Goal: Transaction & Acquisition: Purchase product/service

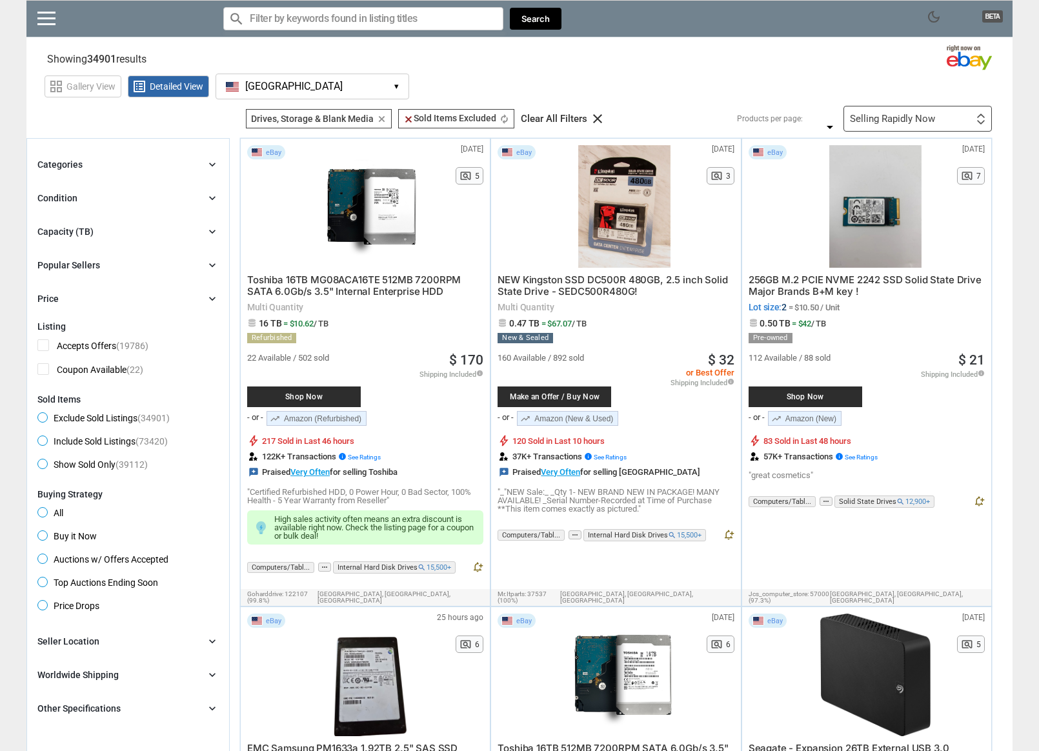
click at [773, 68] on section "Showing 34901 results Loading Results .. (53.27%)" at bounding box center [519, 56] width 986 height 25
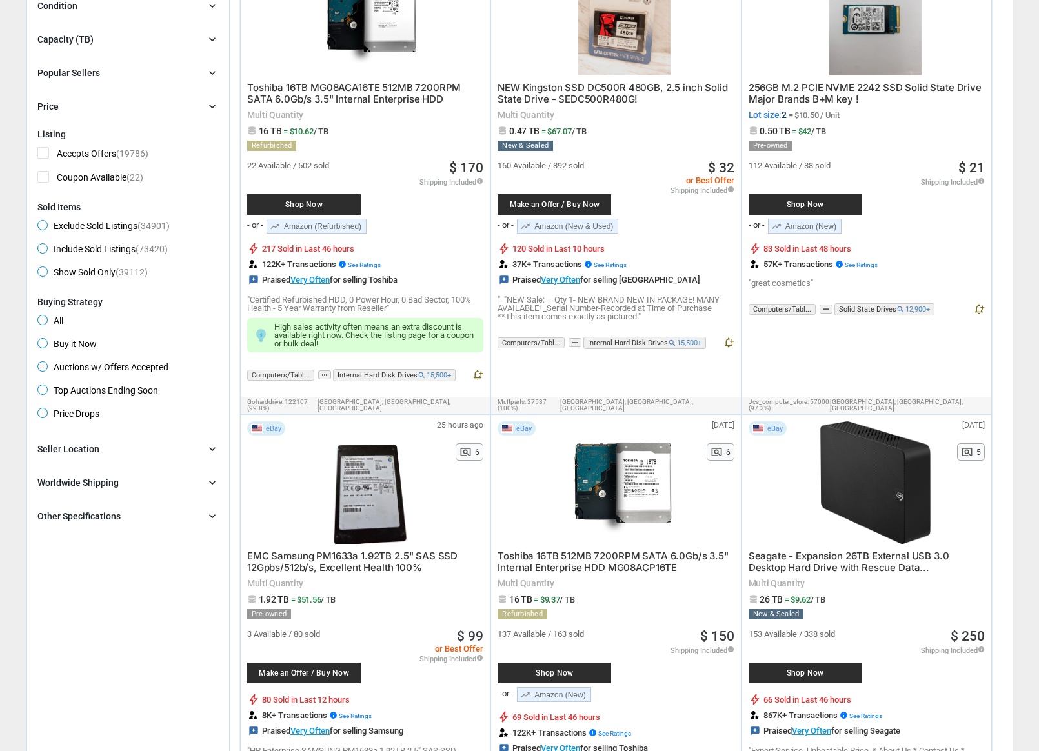
scroll to position [188, 0]
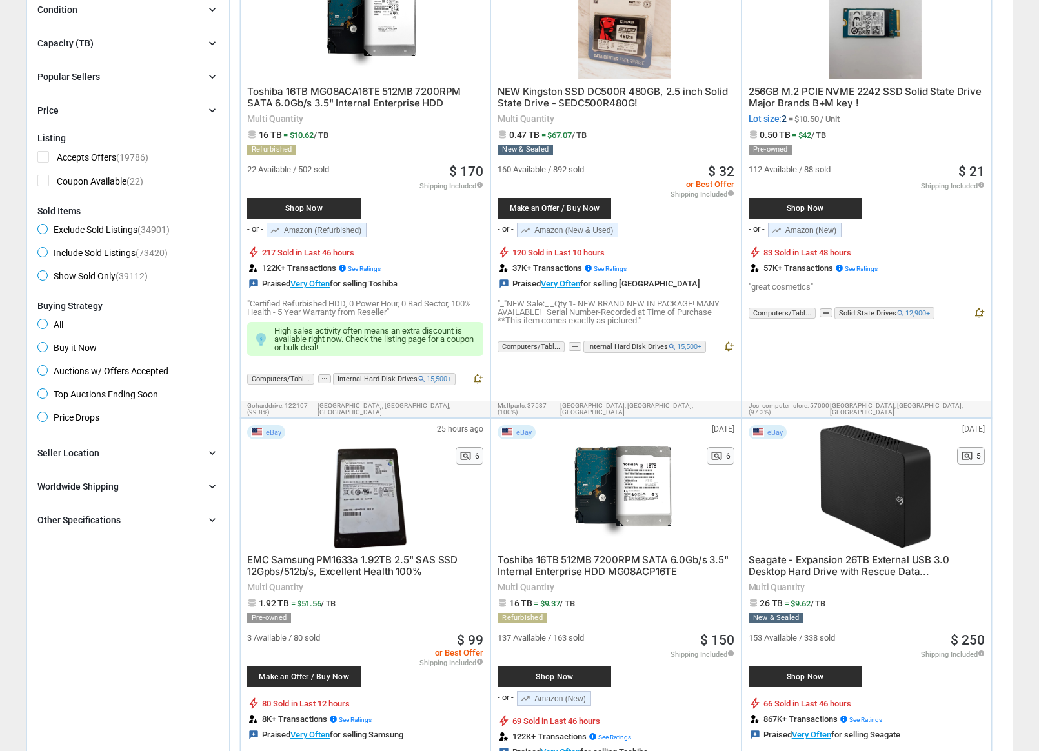
click at [39, 350] on span "Buy it Now" at bounding box center [66, 349] width 59 height 15
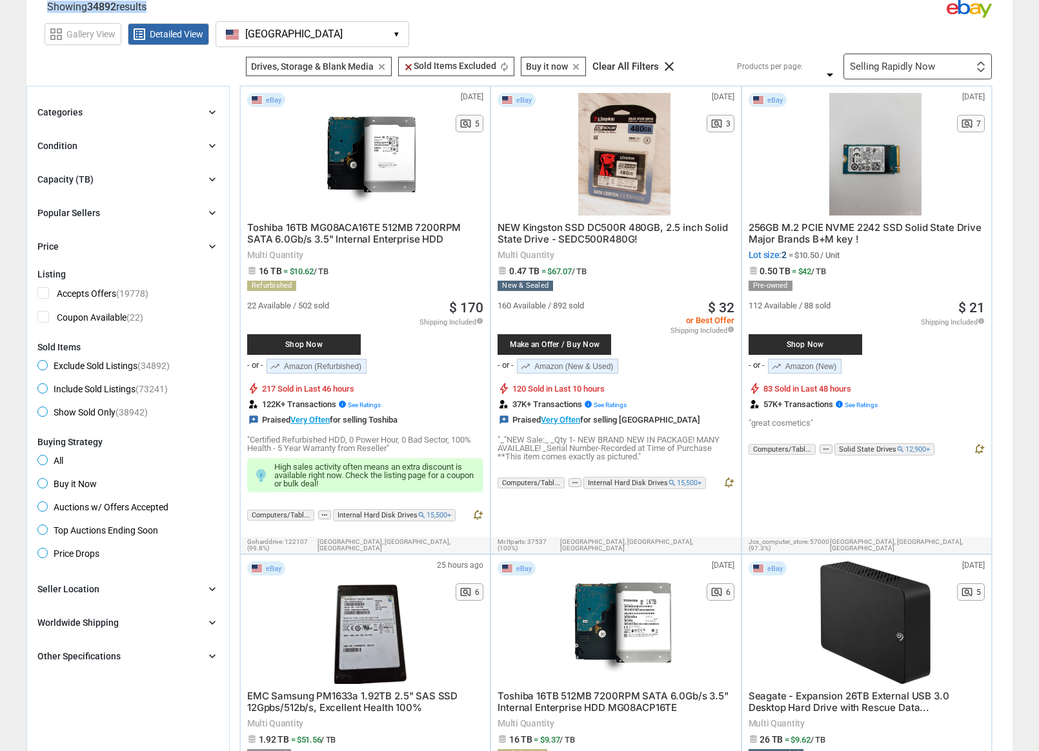
scroll to position [43, 0]
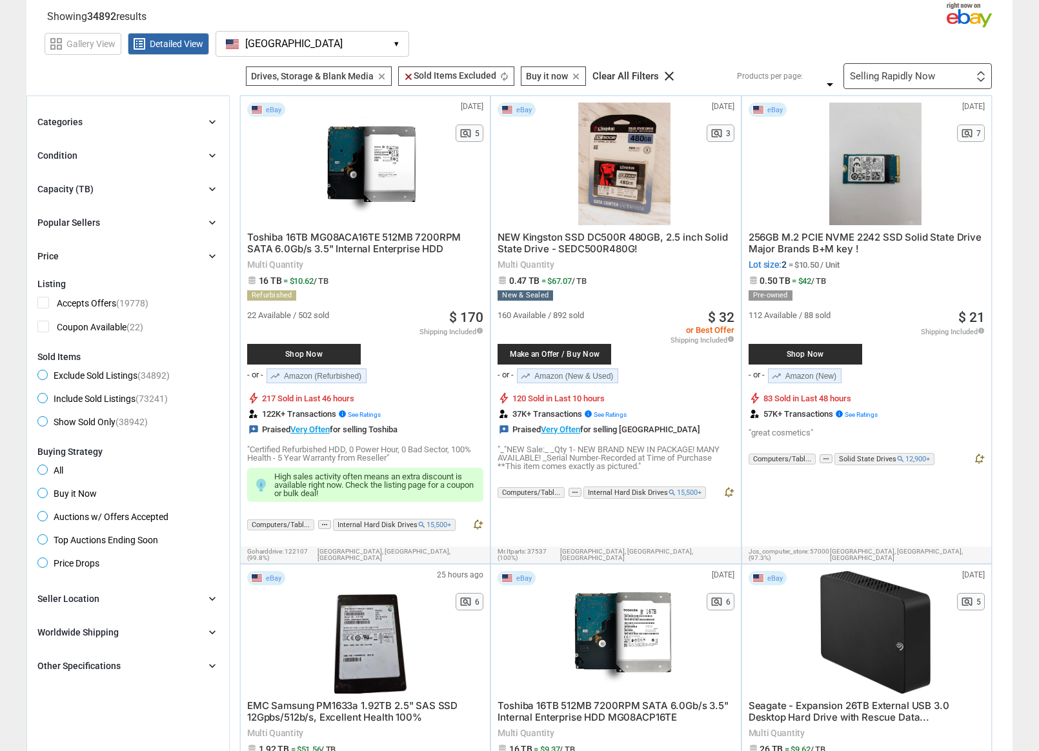
click at [71, 187] on div "Capacity (TB)" at bounding box center [65, 189] width 56 height 13
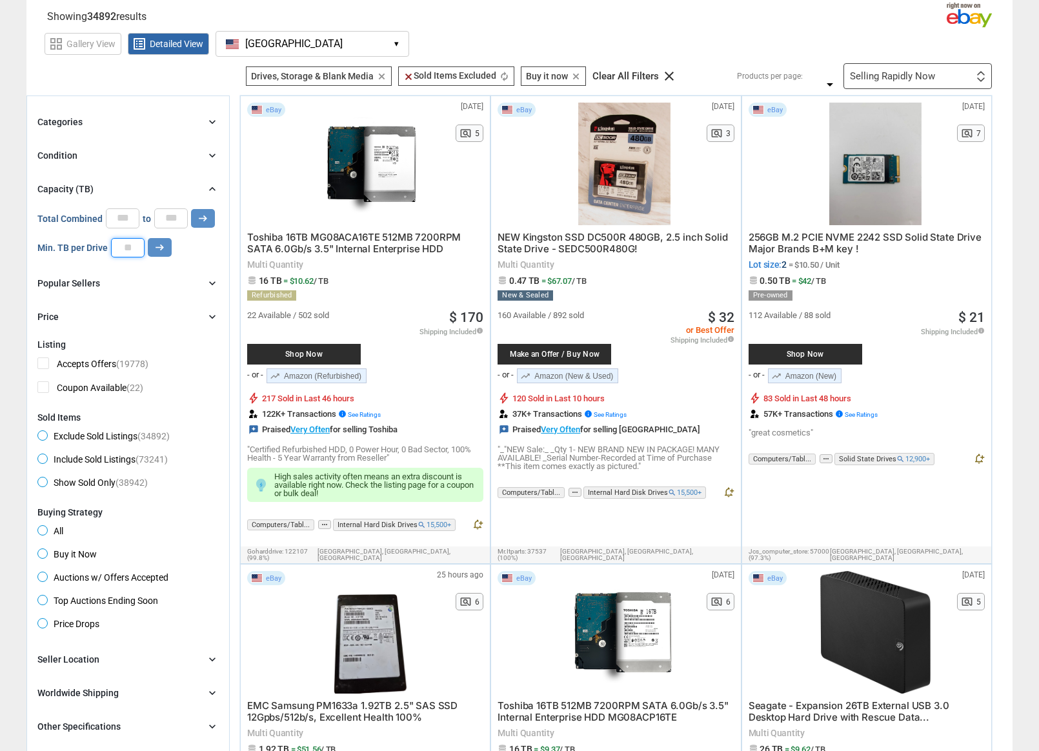
click at [130, 248] on input "number" at bounding box center [128, 247] width 34 height 19
type input "*"
click at [155, 247] on icon "arrow_right_alt" at bounding box center [160, 247] width 12 height 12
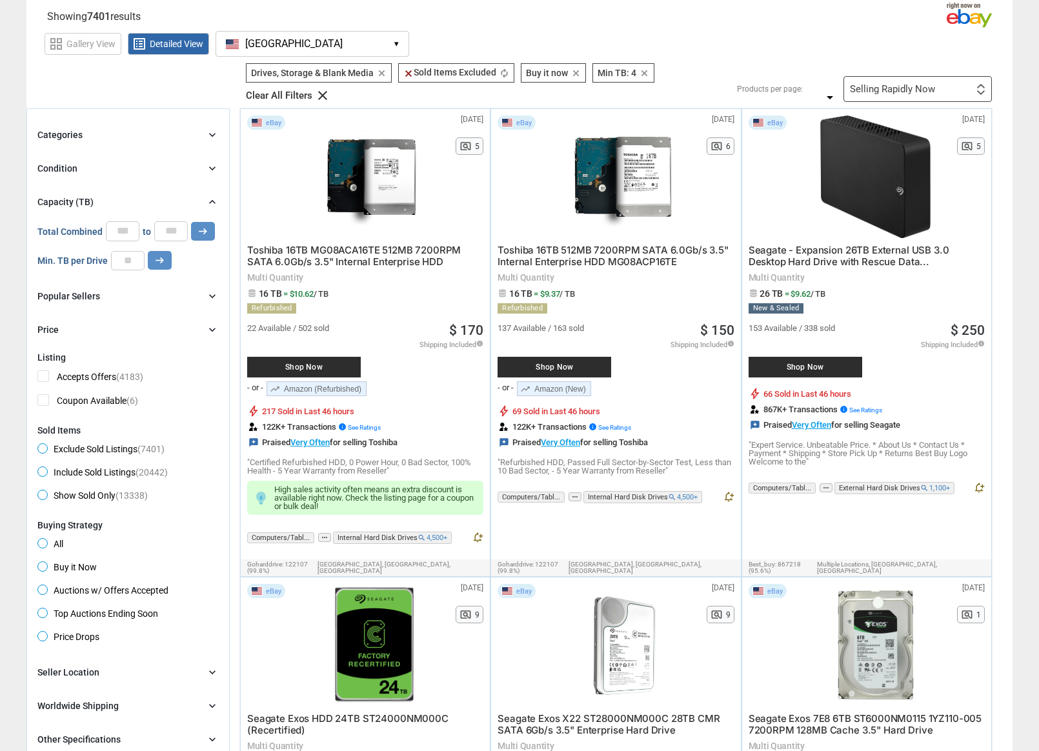
click at [332, 251] on span "Toshiba 16TB MG08ACA16TE 512MB 7200RPM SATA 6.0Gb/s 3.5" Internal Enterprise HDD" at bounding box center [354, 256] width 214 height 24
click at [77, 172] on div "Condition chevron_right" at bounding box center [127, 168] width 181 height 15
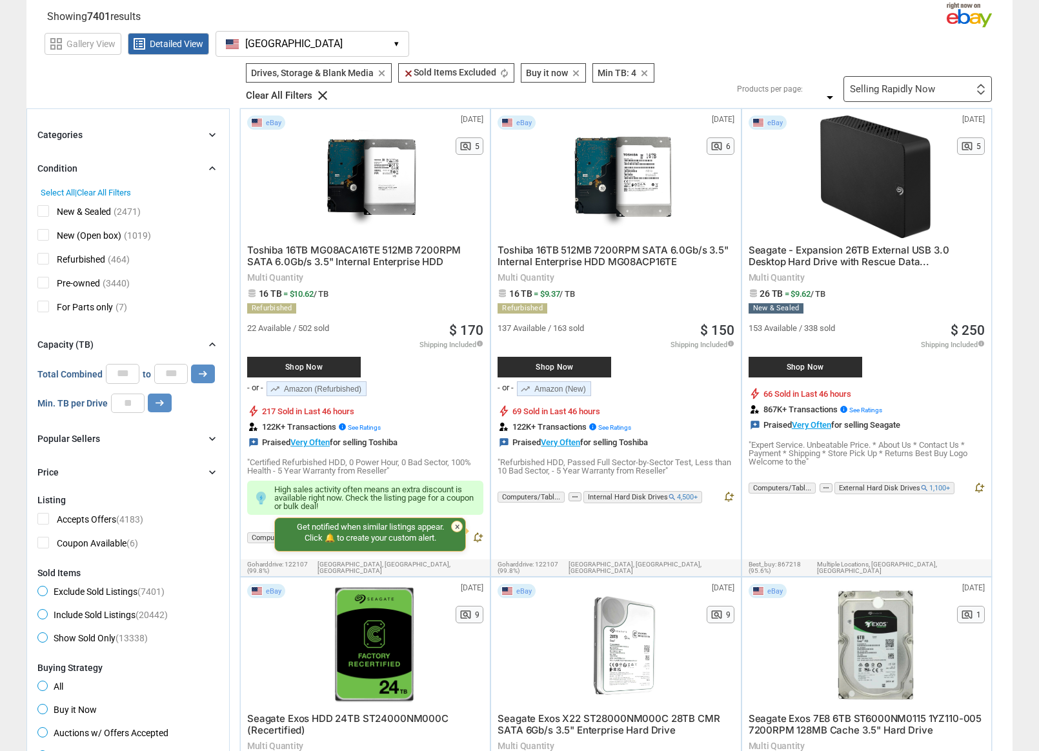
click at [77, 169] on div "Condition chevron_right" at bounding box center [127, 168] width 181 height 15
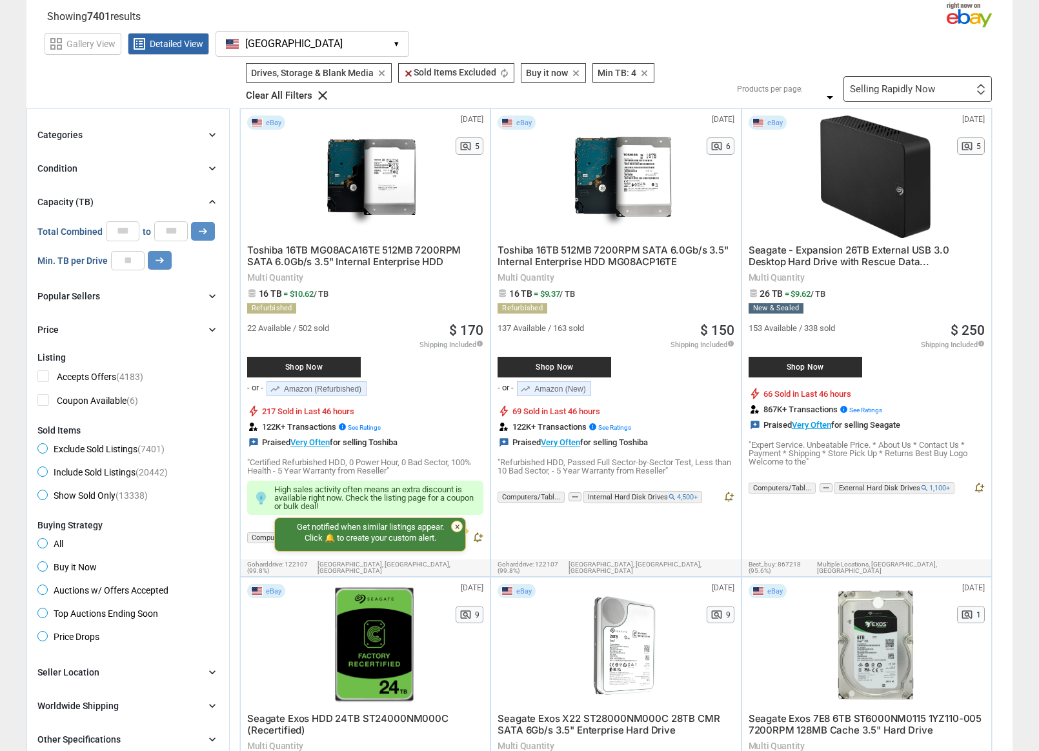
click at [68, 132] on div "Categories" at bounding box center [59, 134] width 45 height 13
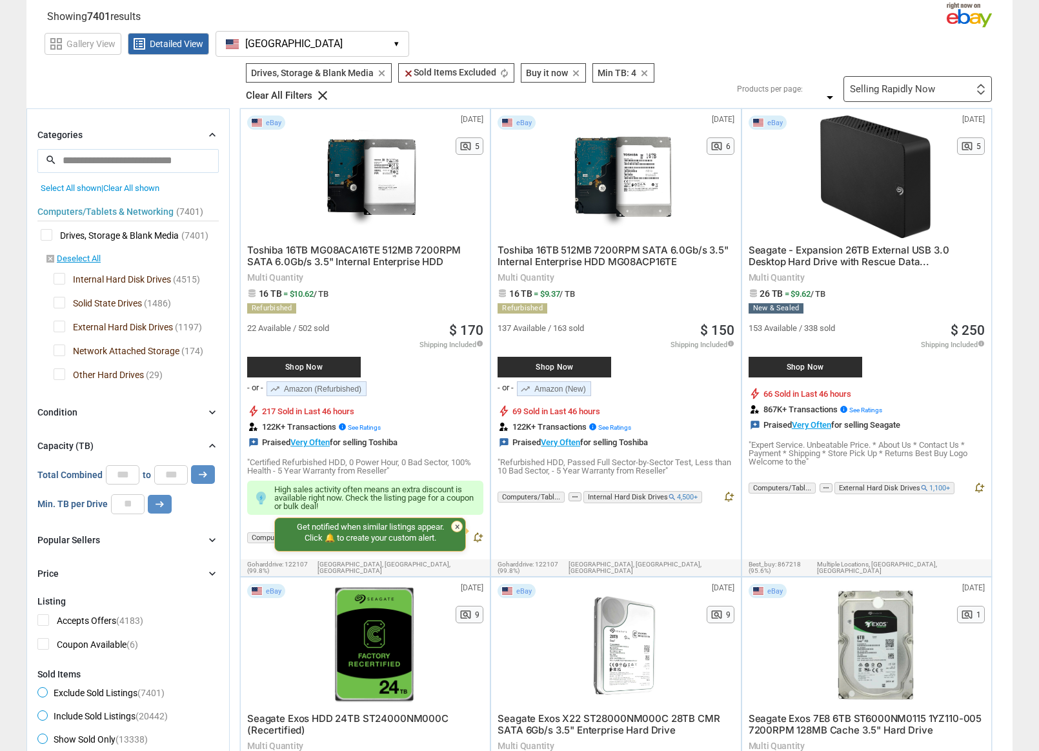
click at [43, 230] on span "Drives, Storage & Blank Media" at bounding box center [110, 237] width 138 height 16
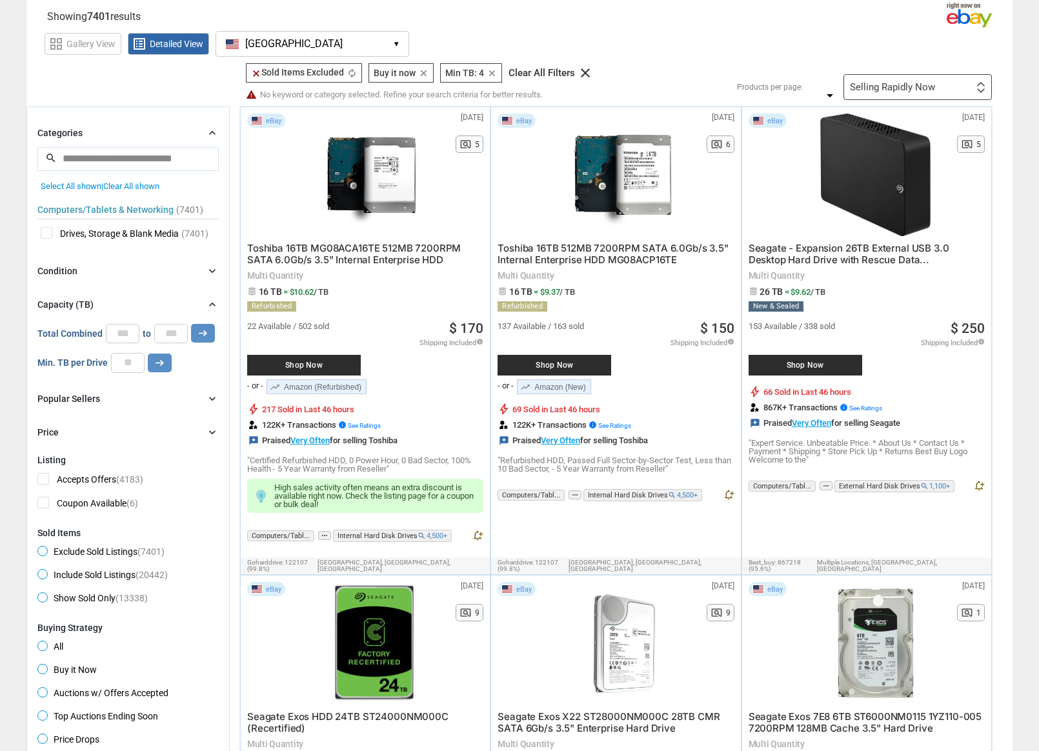
click at [46, 232] on span "Drives, Storage & Blank Media" at bounding box center [110, 235] width 138 height 16
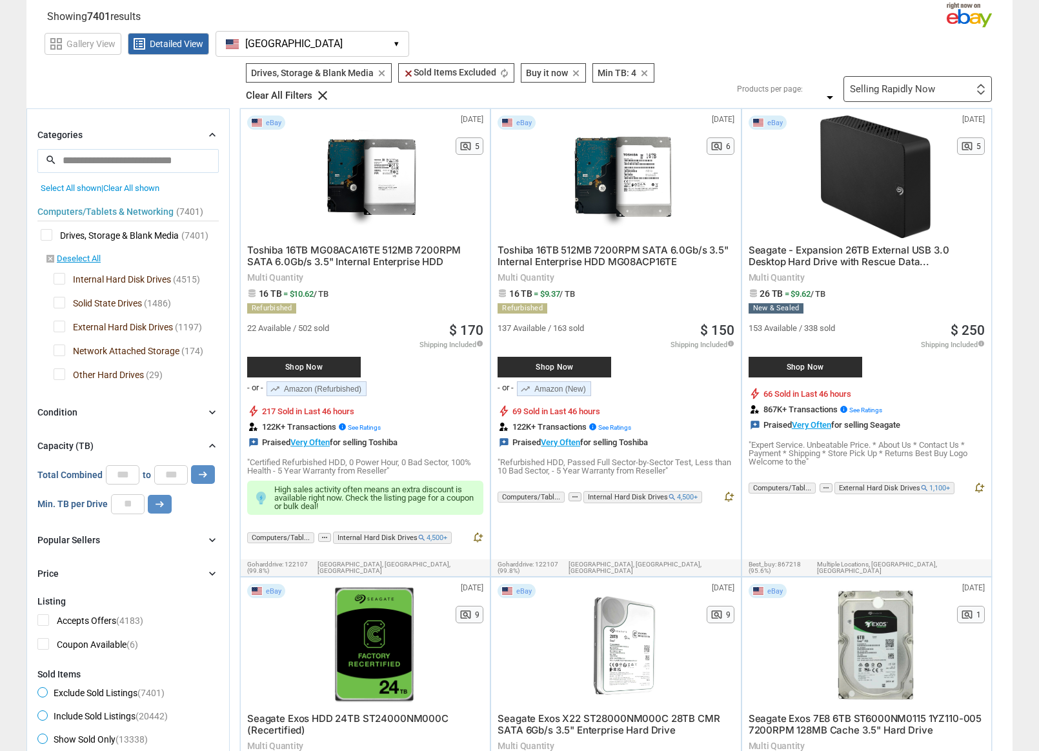
click at [59, 279] on span "Internal Hard Disk Drives" at bounding box center [112, 281] width 117 height 16
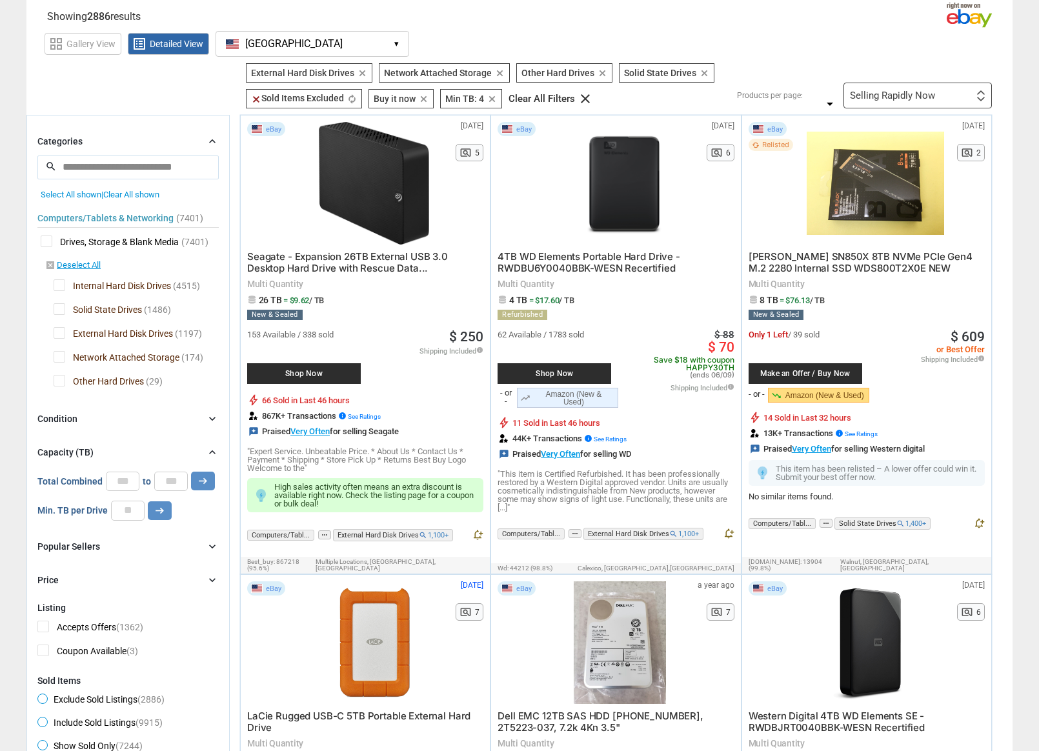
click at [57, 354] on span "Network Attached Storage" at bounding box center [117, 359] width 126 height 16
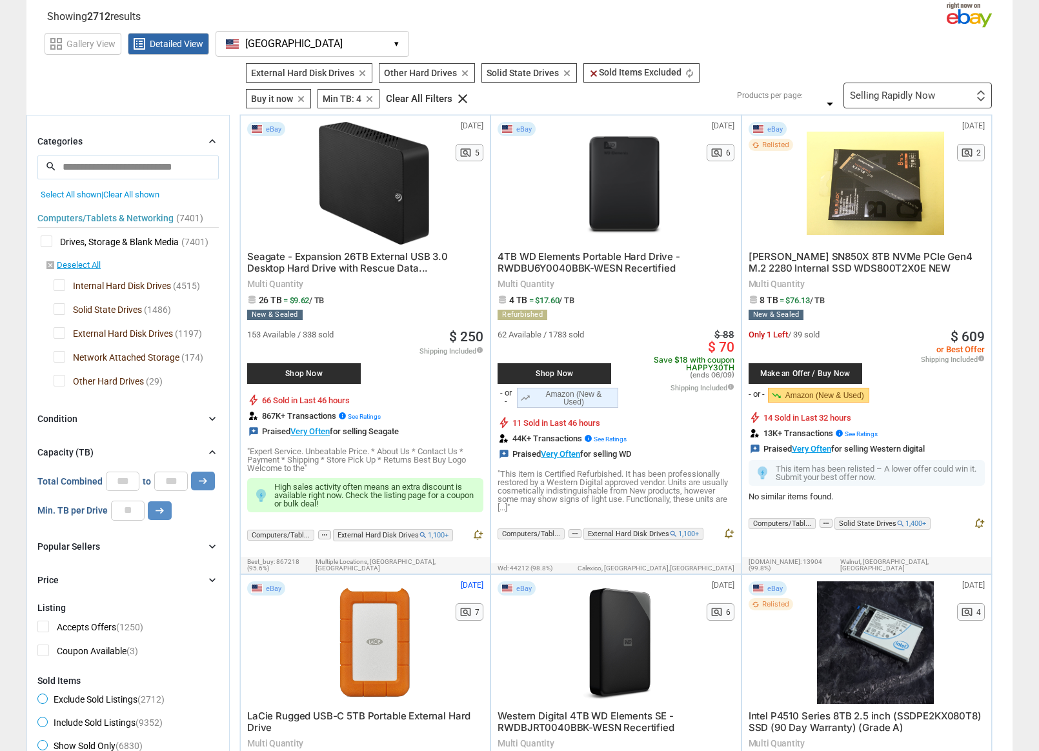
click at [57, 381] on span "Other Hard Drives" at bounding box center [99, 383] width 90 height 16
click at [59, 332] on span "External Hard Disk Drives" at bounding box center [113, 335] width 119 height 16
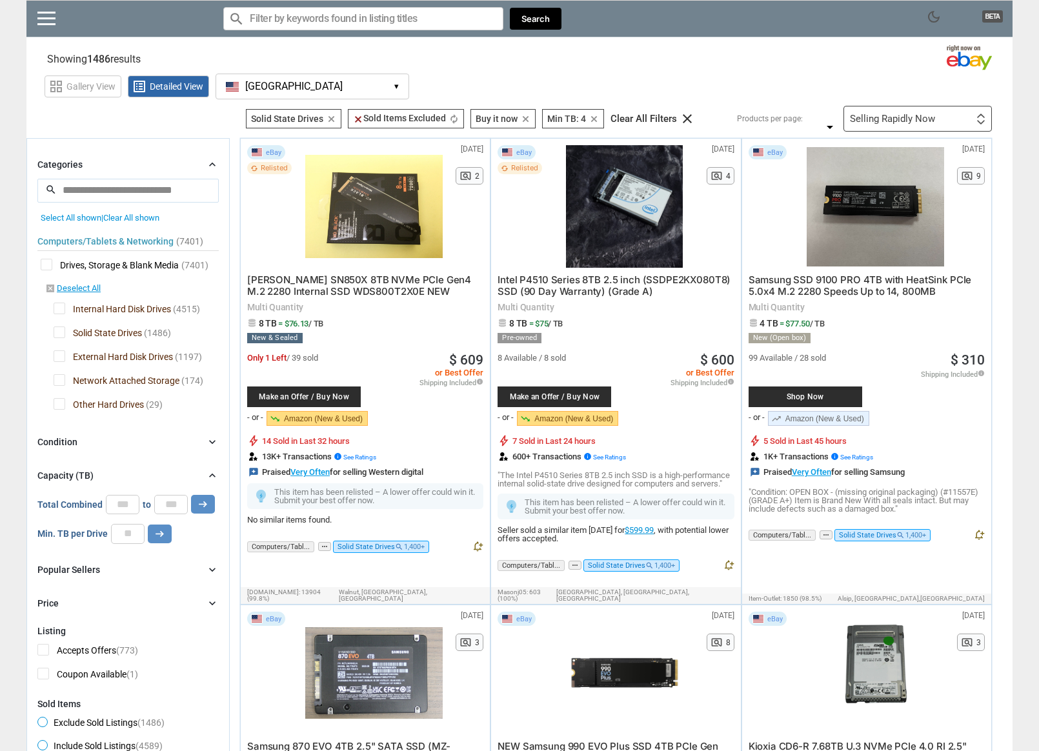
click at [111, 570] on div "Popular Sellers chevron_right" at bounding box center [127, 569] width 181 height 15
